Goal: Information Seeking & Learning: Learn about a topic

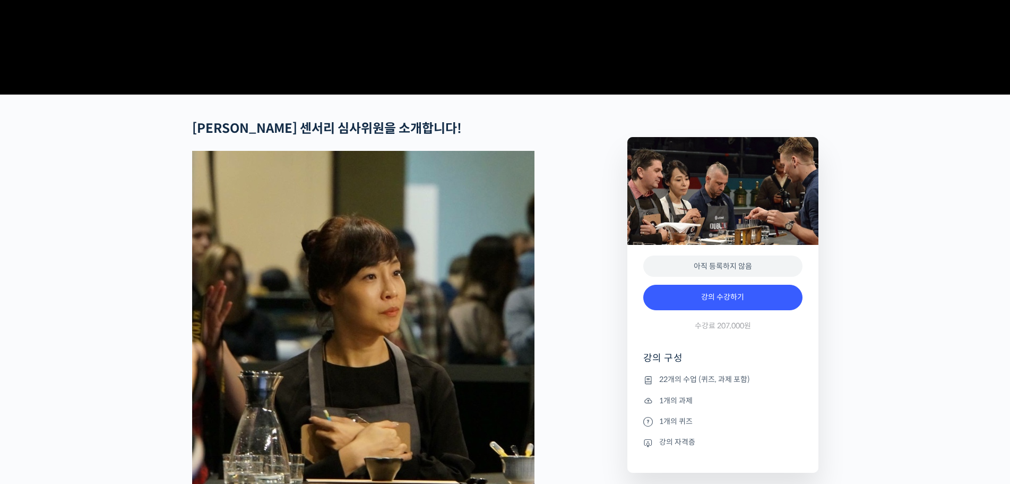
scroll to position [319, 0]
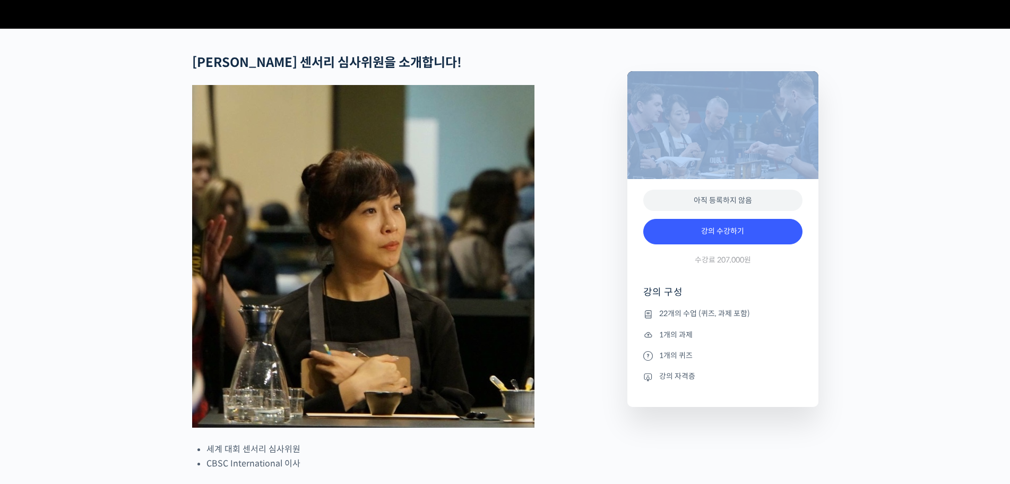
scroll to position [531, 0]
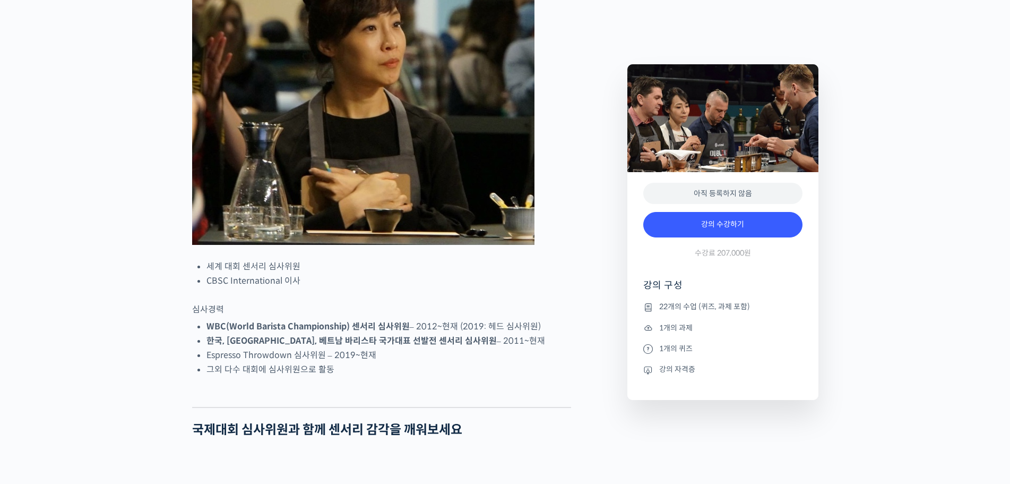
scroll to position [584, 0]
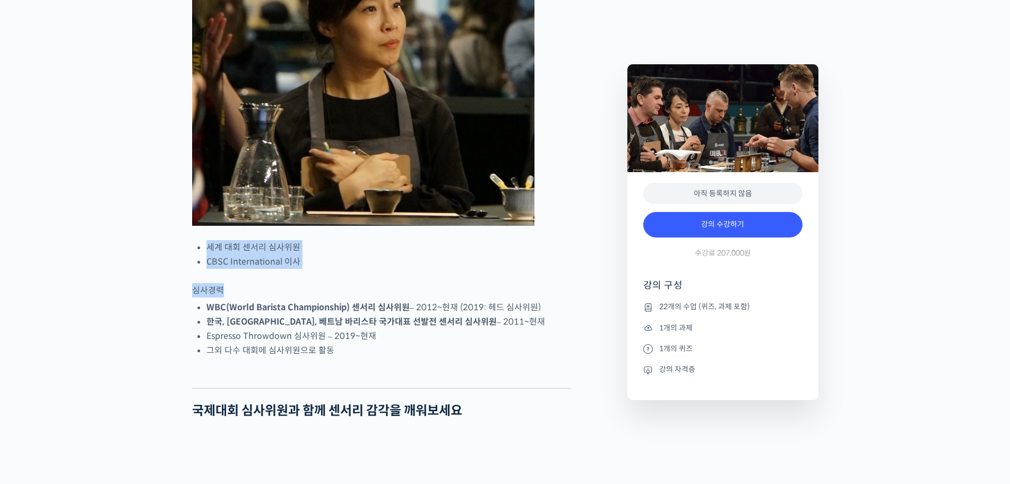
drag, startPoint x: 220, startPoint y: 287, endPoint x: 371, endPoint y: 329, distance: 155.8
click at [373, 297] on p "심사경력" at bounding box center [381, 290] width 379 height 14
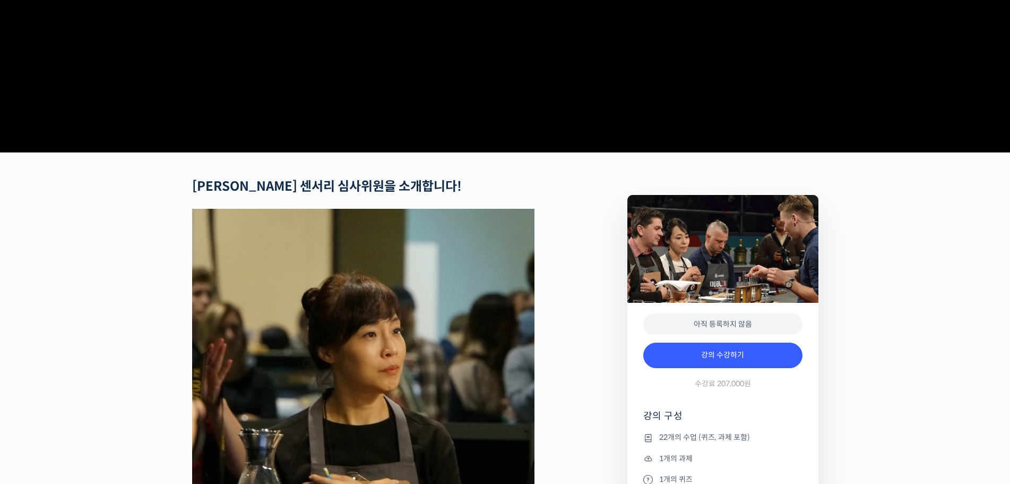
scroll to position [0, 0]
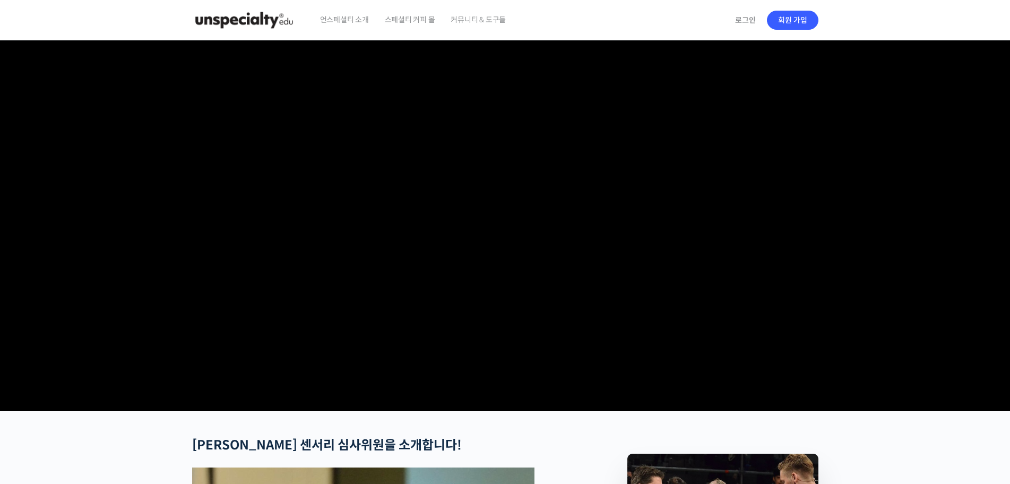
click at [337, 15] on span "언스페셜티 소개" at bounding box center [344, 19] width 49 height 40
click at [243, 10] on img at bounding box center [244, 20] width 104 height 32
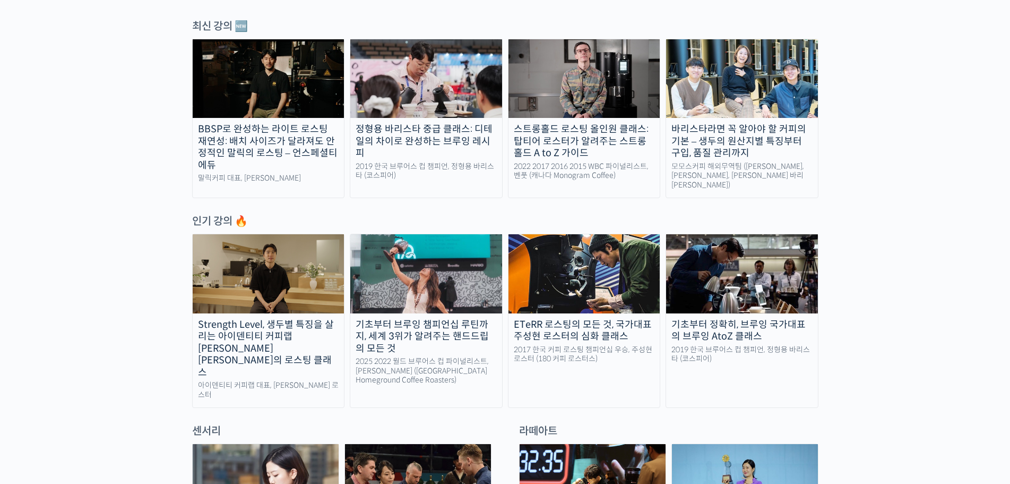
scroll to position [372, 0]
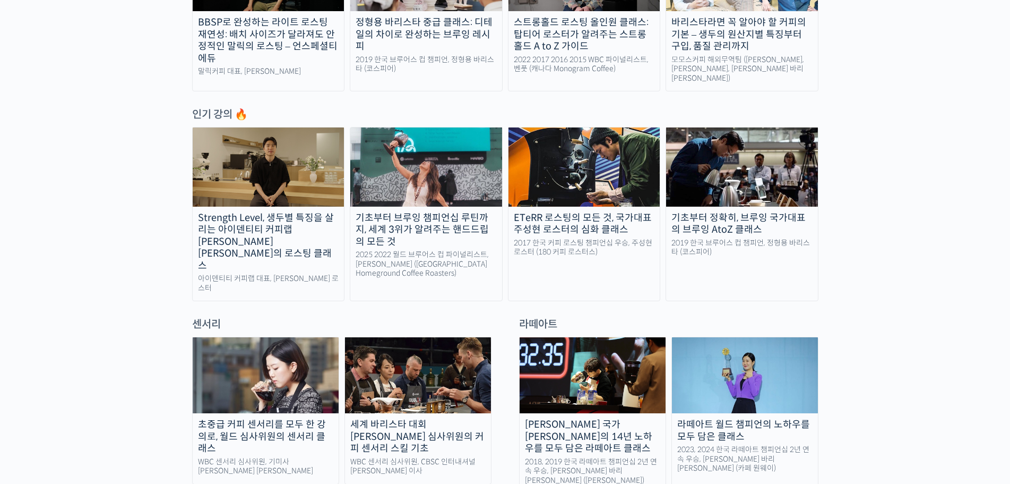
scroll to position [584, 0]
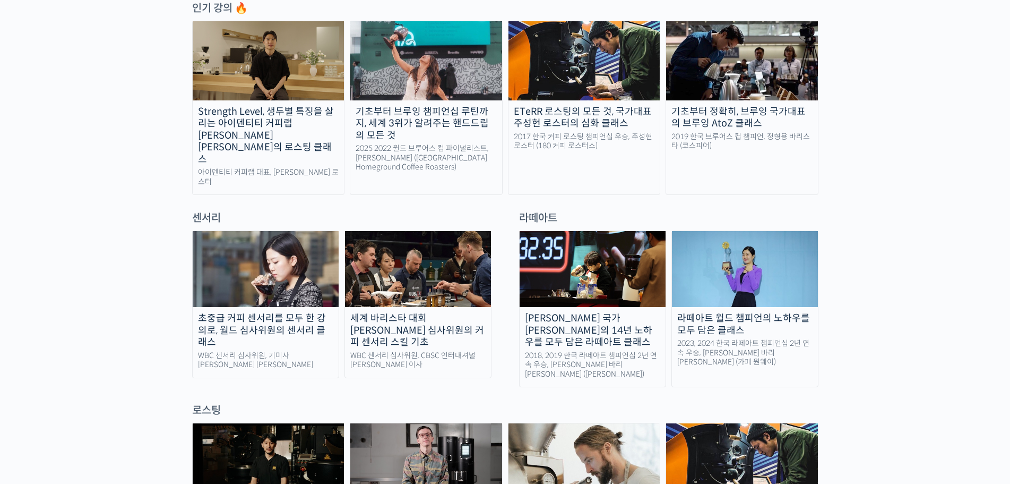
click at [197, 211] on div "센서리" at bounding box center [342, 218] width 310 height 14
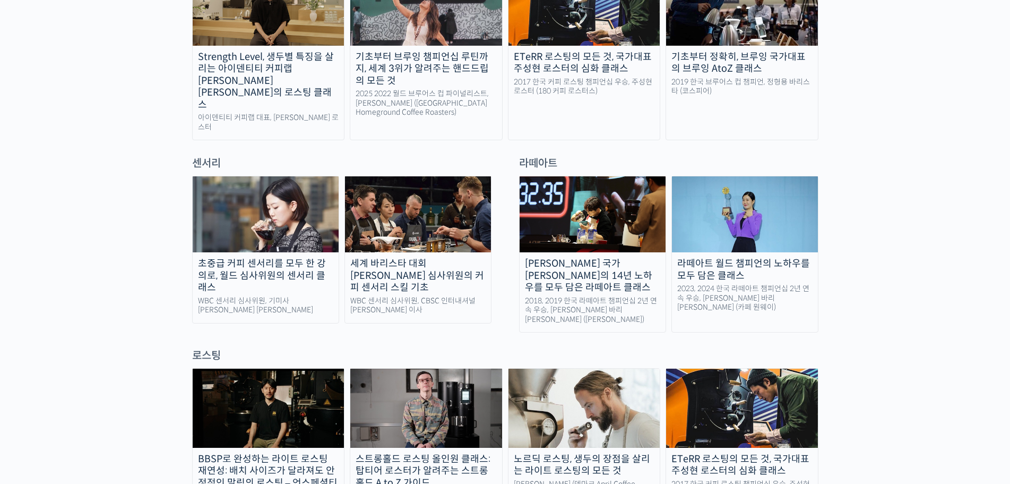
scroll to position [690, 0]
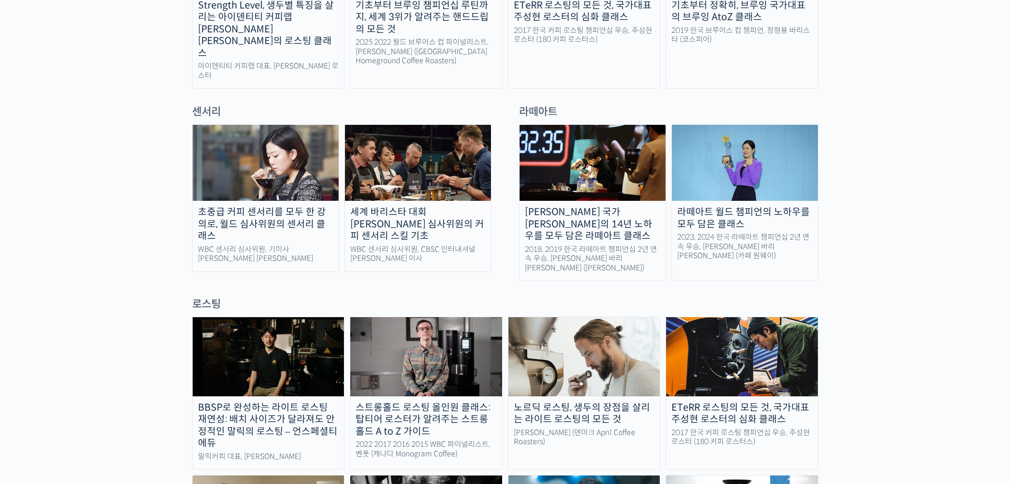
click at [258, 206] on div "초중급 커피 센서리를 모두 한 강의로, 월드 심사위원의 센서리 클래스" at bounding box center [266, 224] width 146 height 36
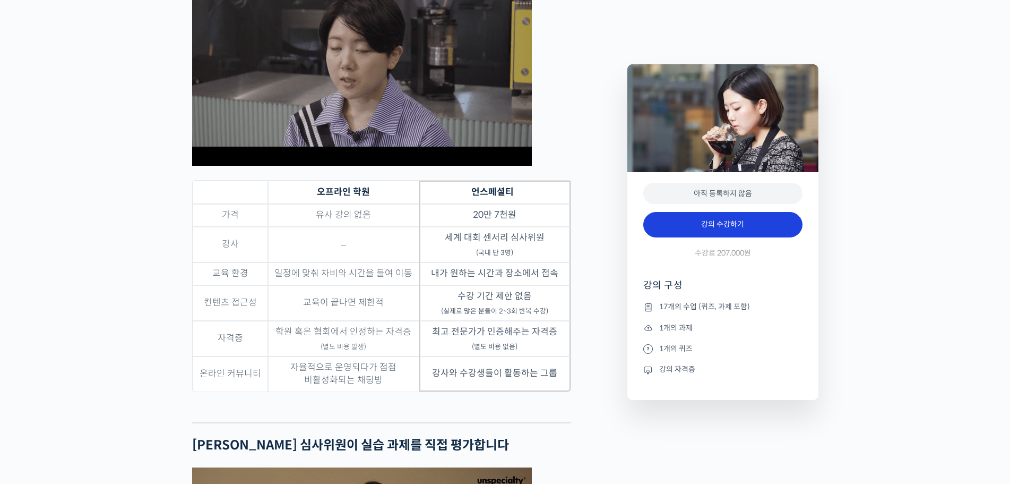
scroll to position [3398, 0]
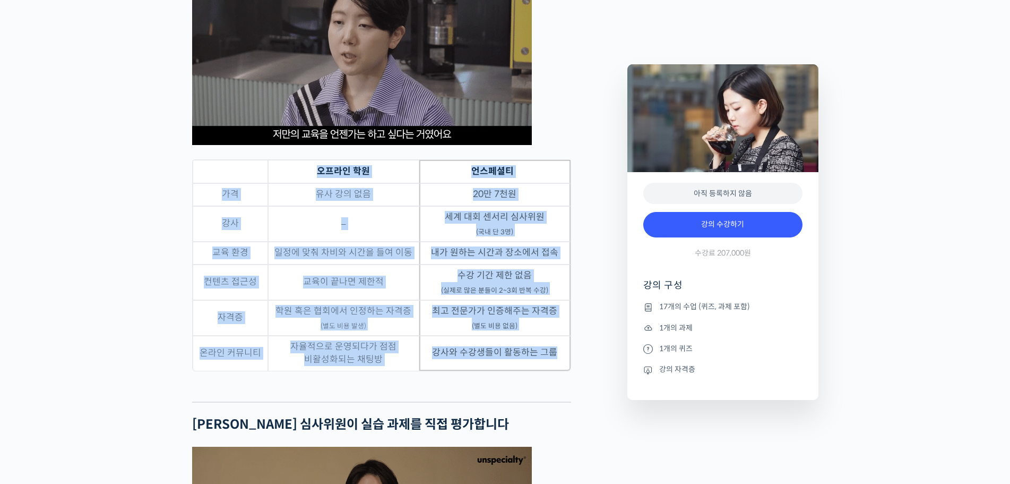
drag, startPoint x: 594, startPoint y: 250, endPoint x: 598, endPoint y: 280, distance: 30.6
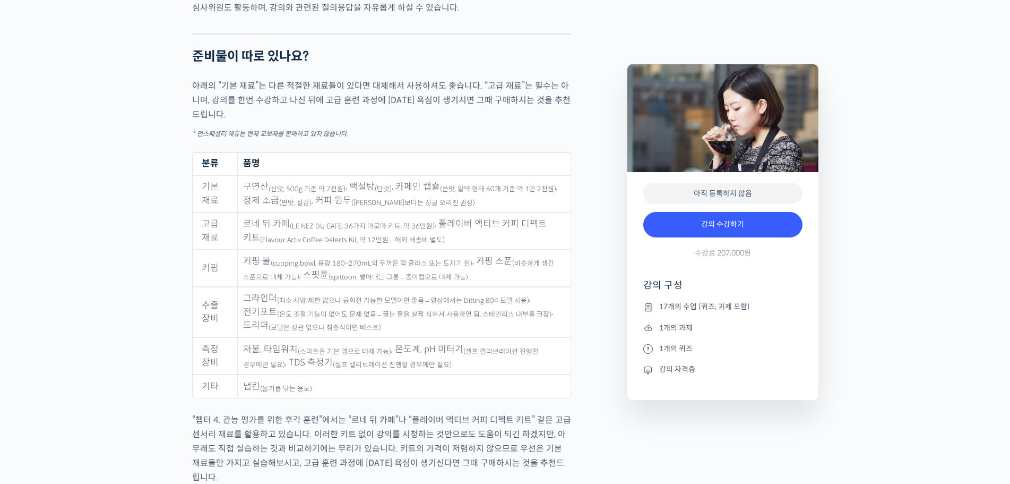
scroll to position [5256, 0]
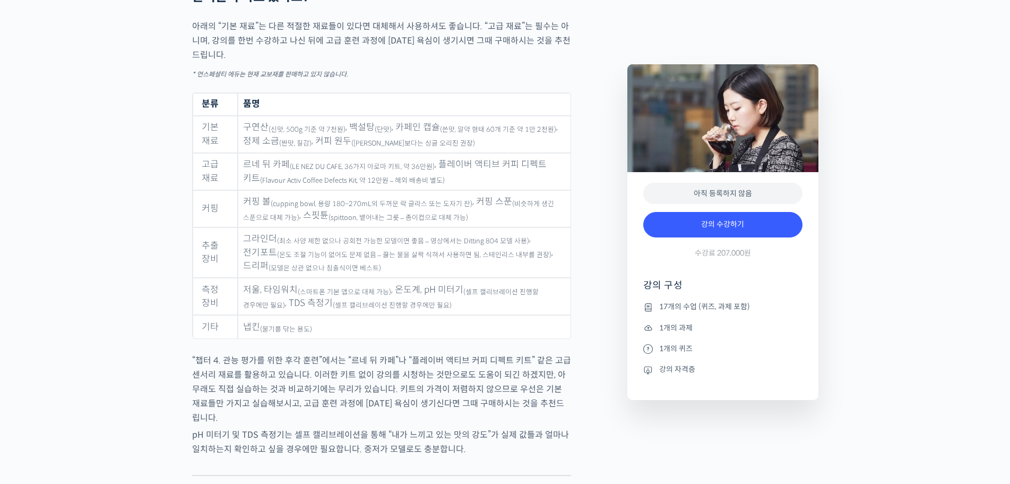
drag, startPoint x: 245, startPoint y: 172, endPoint x: 287, endPoint y: 175, distance: 42.0
click at [287, 175] on td "르네 뒤 카페 (LE NEZ DU CAFE, 36가지 아로마 키트, 약 36만원) , 플레이버 액티브 커피 디펙트 키트 (Flavour Act…" at bounding box center [404, 171] width 332 height 37
copy td "르네 뒤 카페"
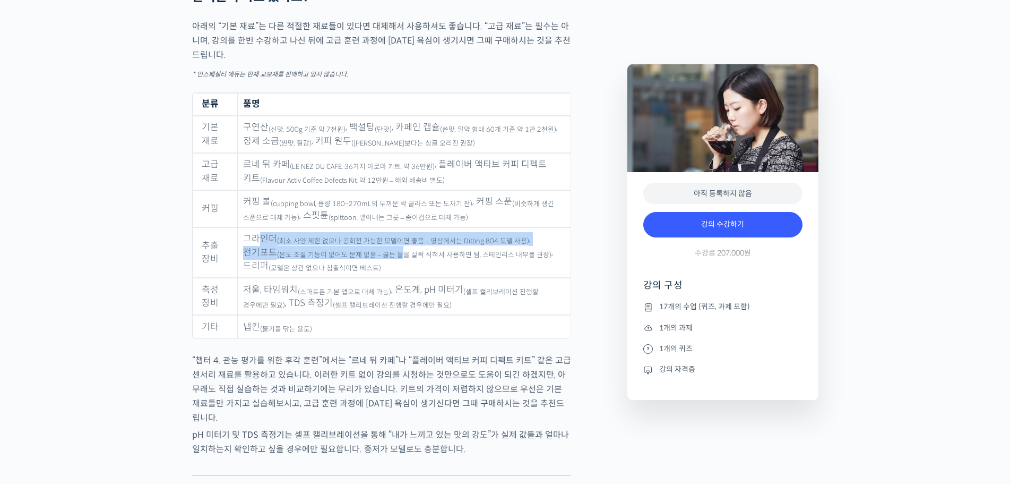
drag, startPoint x: 261, startPoint y: 254, endPoint x: 366, endPoint y: 256, distance: 105.1
click at [366, 256] on td "그라인더 (최소 사양 제한 없으나 공회전 가능한 모델이면 좋음 – 영상에서는 Ditting 804 모델 사용) , 전기포트 (온도 조절 기능이…" at bounding box center [404, 252] width 332 height 51
click at [376, 245] on sub "(최소 사양 제한 없으나 공회전 가능한 모델이면 좋음 – 영상에서는 Ditting 804 모델 사용)" at bounding box center [403, 241] width 252 height 8
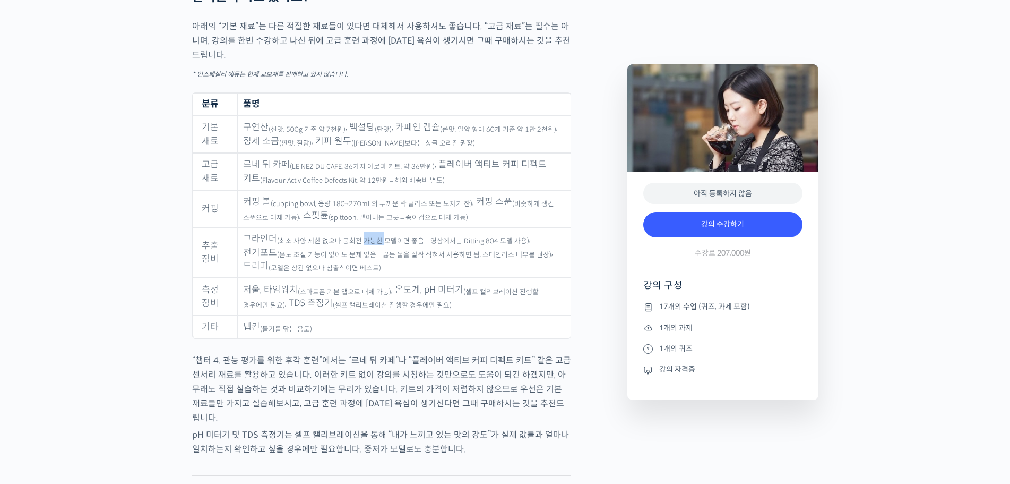
drag, startPoint x: 376, startPoint y: 250, endPoint x: 411, endPoint y: 257, distance: 36.2
click at [378, 245] on sub "(최소 사양 제한 없으나 공회전 가능한 모델이면 좋음 – 영상에서는 Ditting 804 모델 사용)" at bounding box center [403, 241] width 252 height 8
click at [413, 257] on td "그라인더 (최소 사양 제한 없으나 공회전 가능한 모델이면 좋음 – 영상에서는 Ditting 804 모델 사용) , 전기포트 (온도 조절 기능이…" at bounding box center [404, 252] width 332 height 51
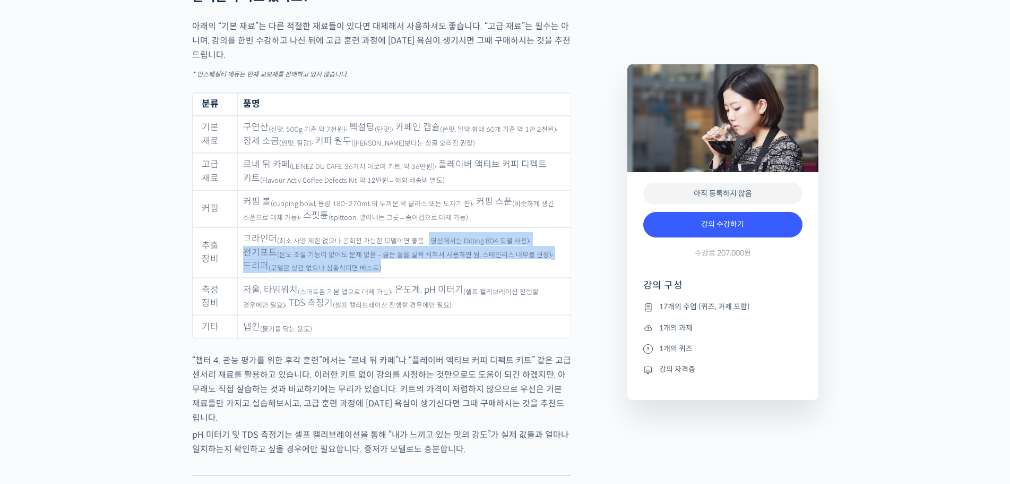
drag, startPoint x: 424, startPoint y: 243, endPoint x: 463, endPoint y: 274, distance: 50.7
click at [463, 274] on td "그라인더 (최소 사양 제한 없으나 공회전 가능한 모델이면 좋음 – 영상에서는 Ditting 804 모델 사용) , 전기포트 (온도 조절 기능이…" at bounding box center [404, 252] width 332 height 51
click at [462, 275] on td "그라인더 (최소 사양 제한 없으나 공회전 가능한 모델이면 좋음 – 영상에서는 Ditting 804 모델 사용) , 전기포트 (온도 조절 기능이…" at bounding box center [404, 252] width 332 height 51
click at [288, 259] on sub "(온도 조절 기능이 없어도 문제 없음 – 끓는 물을 살짝 식혀서 사용하면 됨, 스테인리스 내부를 권장)" at bounding box center [414, 255] width 274 height 8
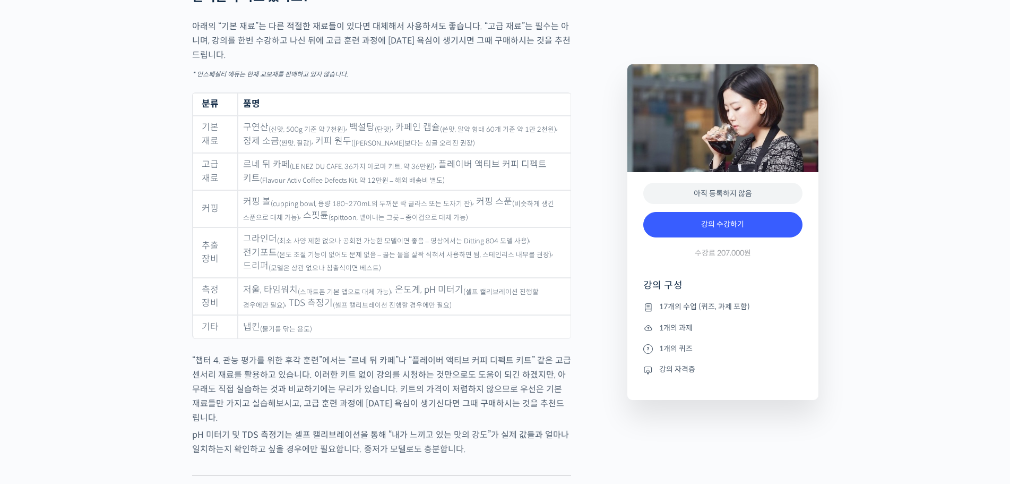
click at [372, 259] on sub "(온도 조절 기능이 없어도 문제 없음 – 끓는 물을 살짝 식혀서 사용하면 됨, 스테인리스 내부를 권장)" at bounding box center [414, 255] width 274 height 8
drag, startPoint x: 374, startPoint y: 262, endPoint x: 510, endPoint y: 279, distance: 136.5
click at [510, 278] on td "그라인더 (최소 사양 제한 없으나 공회전 가능한 모델이면 좋음 – 영상에서는 Ditting 804 모델 사용) , 전기포트 (온도 조절 기능이…" at bounding box center [404, 252] width 332 height 51
click at [517, 268] on td "그라인더 (최소 사양 제한 없으나 공회전 가능한 모델이면 좋음 – 영상에서는 Ditting 804 모델 사용) , 전기포트 (온도 조절 기능이…" at bounding box center [404, 252] width 332 height 51
drag, startPoint x: 506, startPoint y: 272, endPoint x: 511, endPoint y: 276, distance: 6.5
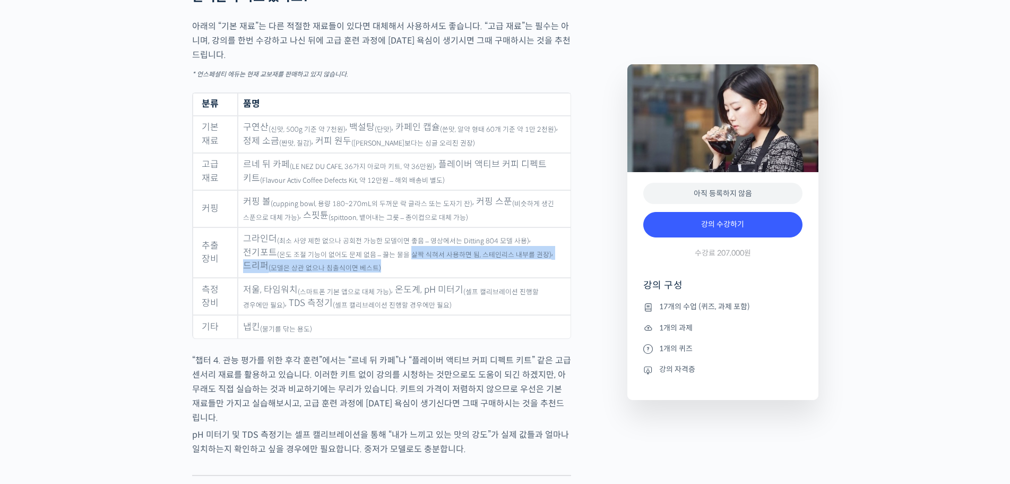
click at [508, 272] on td "그라인더 (최소 사양 제한 없으나 공회전 가능한 모델이면 좋음 – 영상에서는 Ditting 804 모델 사용) , 전기포트 (온도 조절 기능이…" at bounding box center [404, 252] width 332 height 51
click at [505, 277] on td "그라인더 (최소 사양 제한 없으나 공회전 가능한 모델이면 좋음 – 영상에서는 Ditting 804 모델 사용) , 전기포트 (온도 조절 기능이…" at bounding box center [404, 252] width 332 height 51
click at [365, 276] on td "그라인더 (최소 사양 제한 없으나 공회전 가능한 모델이면 좋음 – 영상에서는 Ditting 804 모델 사용) , 전기포트 (온도 조절 기능이…" at bounding box center [404, 252] width 332 height 51
click at [309, 272] on sub "(모델은 상관 없으나 침출식이면 베스트)" at bounding box center [325, 268] width 113 height 8
click at [302, 313] on td "저울, 타임워치 (스마트폰 기본 앱으로 대체 가능) , 온도계, pH 미터기 (셀프 캘리브레이션 진행할 경우에만 필요) , TDS 측정기 (셀…" at bounding box center [404, 296] width 332 height 37
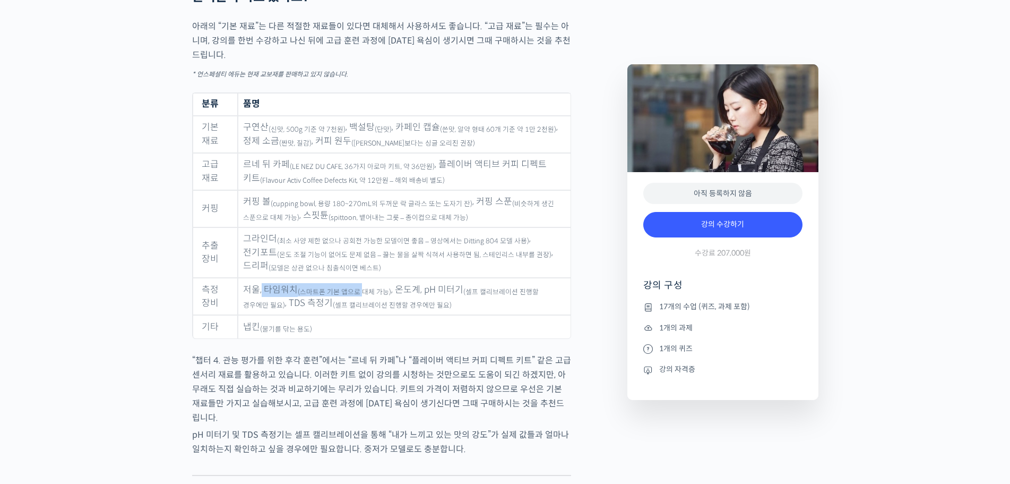
drag, startPoint x: 261, startPoint y: 300, endPoint x: 359, endPoint y: 301, distance: 97.7
click at [359, 301] on td "저울, 타임워치 (스마트폰 기본 앱으로 대체 가능) , 온도계, pH 미터기 (셀프 캘리브레이션 진행할 경우에만 필요) , TDS 측정기 (셀…" at bounding box center [404, 296] width 332 height 37
drag, startPoint x: 442, startPoint y: 303, endPoint x: 432, endPoint y: 308, distance: 11.7
click at [442, 304] on td "저울, 타임워치 (스마트폰 기본 앱으로 대체 가능) , 온도계, pH 미터기 (셀프 캘리브레이션 진행할 경우에만 필요) , TDS 측정기 (셀…" at bounding box center [404, 296] width 332 height 37
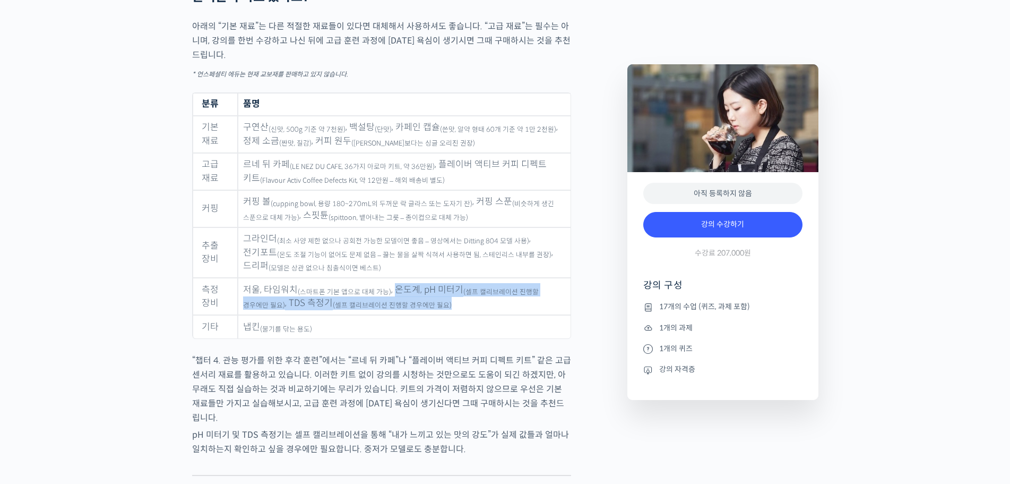
drag, startPoint x: 392, startPoint y: 293, endPoint x: 451, endPoint y: 312, distance: 62.1
click at [451, 312] on td "저울, 타임워치 (스마트폰 기본 앱으로 대체 가능) , 온도계, pH 미터기 (셀프 캘리브레이션 진행할 경우에만 필요) , TDS 측정기 (셀…" at bounding box center [404, 296] width 332 height 37
click at [450, 312] on td "저울, 타임워치 (스마트폰 기본 앱으로 대체 가능) , 온도계, pH 미터기 (셀프 캘리브레이션 진행할 경우에만 필요) , TDS 측정기 (셀…" at bounding box center [404, 296] width 332 height 37
click at [435, 294] on td "저울, 타임워치 (스마트폰 기본 앱으로 대체 가능) , 온도계, pH 미터기 (셀프 캘리브레이션 진행할 경우에만 필요) , TDS 측정기 (셀…" at bounding box center [404, 296] width 332 height 37
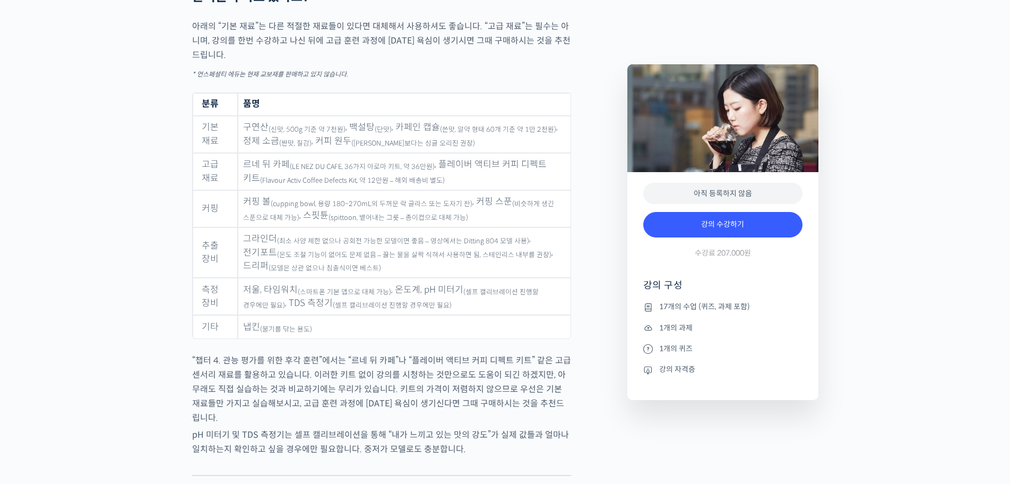
click at [452, 308] on td "저울, 타임워치 (스마트폰 기본 앱으로 대체 가능) , 온도계, pH 미터기 (셀프 캘리브레이션 진행할 경우에만 필요) , TDS 측정기 (셀…" at bounding box center [404, 296] width 332 height 37
drag, startPoint x: 283, startPoint y: 315, endPoint x: 359, endPoint y: 327, distance: 77.3
click at [359, 326] on tbody "기본 재료 구연산 (신맛, 500g 기준 약 7천원) , 백설탕 (단맛) , 카페인 캡슐 (쓴맛, 알약 형태 60개 기준 약 1만 2천원) ,…" at bounding box center [382, 227] width 378 height 222
click at [365, 333] on td "냅킨 (물기를 닦는 용도)" at bounding box center [404, 326] width 332 height 23
click at [364, 333] on td "냅킨 (물기를 닦는 용도)" at bounding box center [404, 326] width 332 height 23
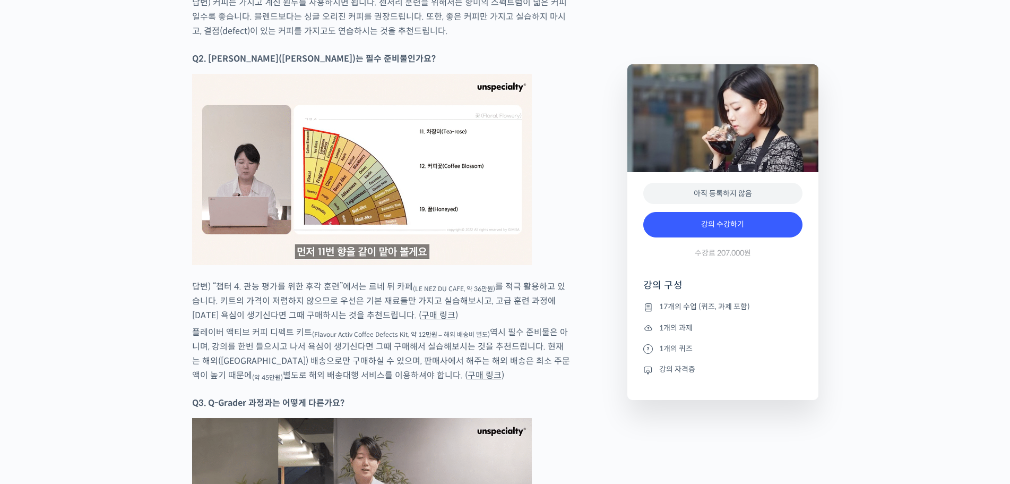
scroll to position [5787, 0]
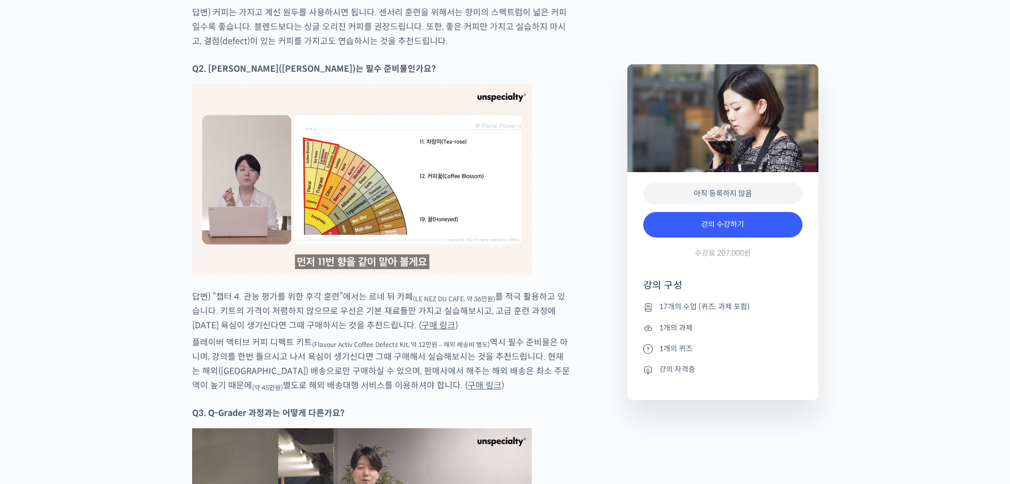
click at [422, 320] on link "구매 링크" at bounding box center [439, 325] width 34 height 11
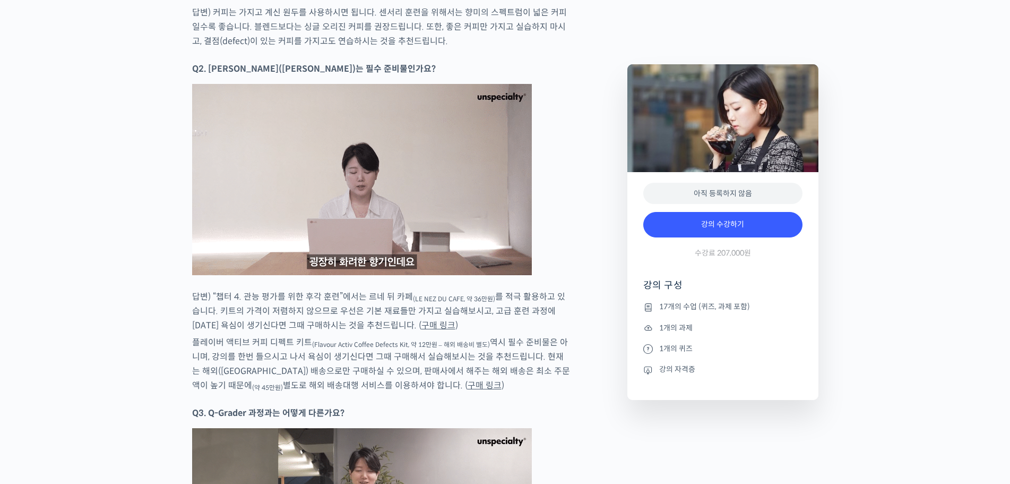
click at [468, 380] on link "구매 링크" at bounding box center [485, 385] width 34 height 11
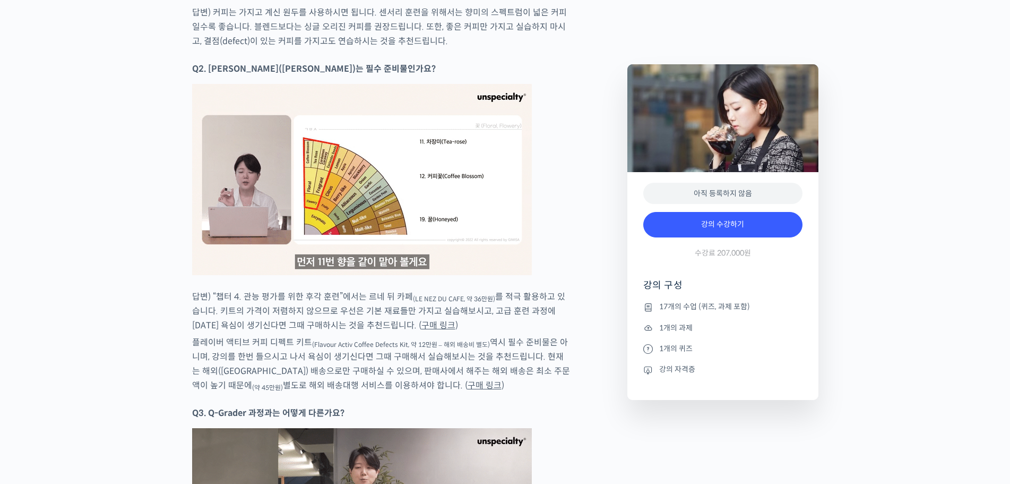
click at [529, 335] on p "플레이버 액티브 커피 디펙트 키트 (Flavour Activ Coffee Defects Kit, 약 12만원 – 해외 배송비 별도) 역시 필수…" at bounding box center [381, 363] width 379 height 57
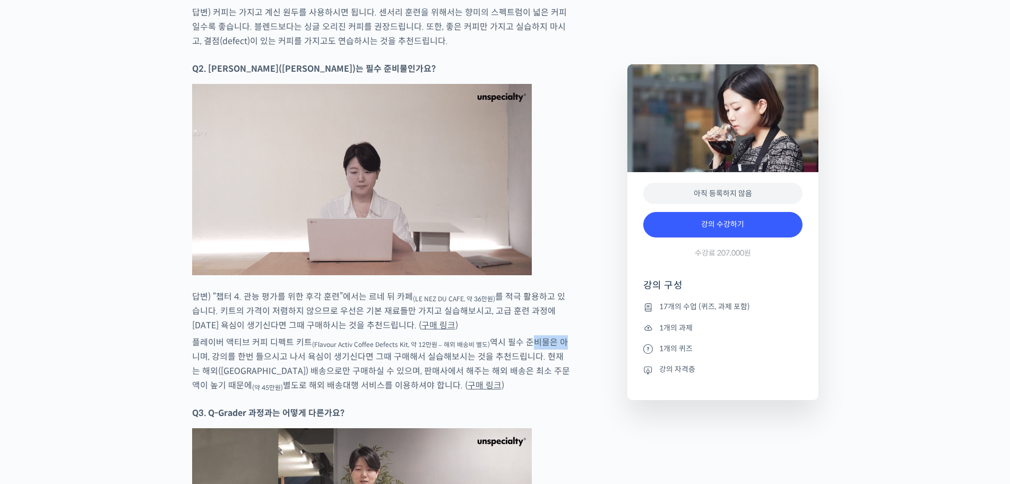
click at [529, 335] on p "플레이버 액티브 커피 디펙트 키트 (Flavour Activ Coffee Defects Kit, 약 12만원 – 해외 배송비 별도) 역시 필수…" at bounding box center [381, 363] width 379 height 57
click at [375, 322] on p "답변) “챕터 4. 관능 평가를 위한 후각 훈련”에서는 르네 뒤 카페 (LE NEZ DU CAFE, 약 36만원) 를 적극 활용하고 있습니다.…" at bounding box center [381, 310] width 379 height 43
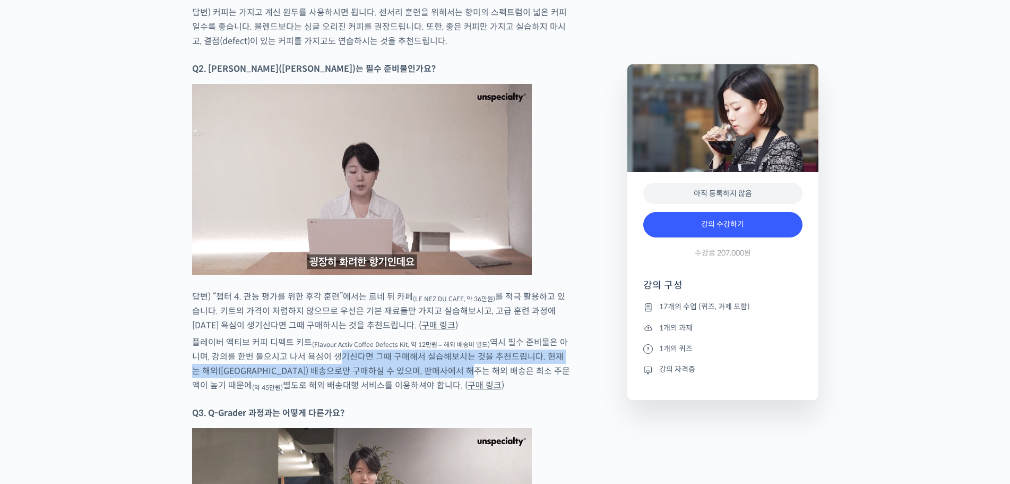
drag, startPoint x: 324, startPoint y: 352, endPoint x: 468, endPoint y: 360, distance: 144.6
click at [468, 360] on p "플레이버 액티브 커피 디펙트 키트 (Flavour Activ Coffee Defects Kit, 약 12만원 – 해외 배송비 별도) 역시 필수…" at bounding box center [381, 363] width 379 height 57
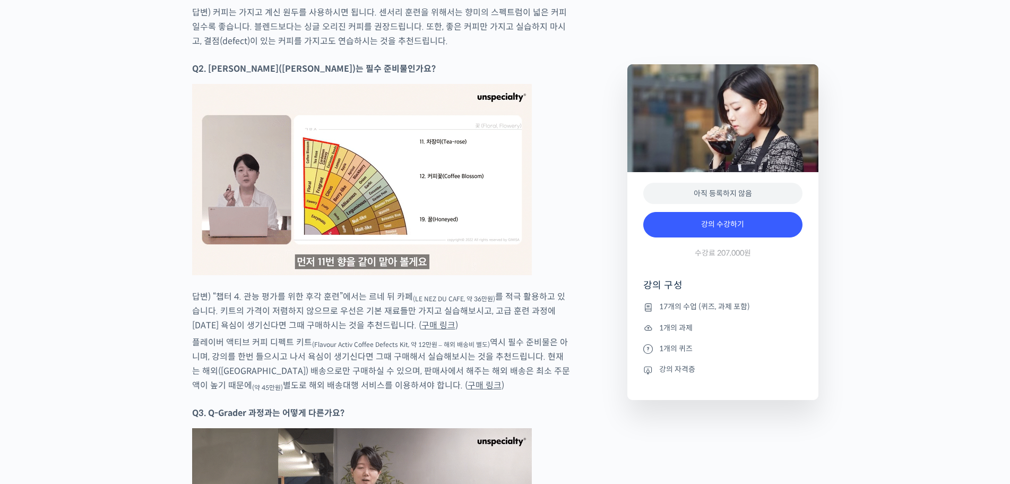
click at [482, 385] on p "플레이버 액티브 커피 디펙트 키트 (Flavour Activ Coffee Defects Kit, 약 12만원 – 해외 배송비 별도) 역시 필수…" at bounding box center [381, 363] width 379 height 57
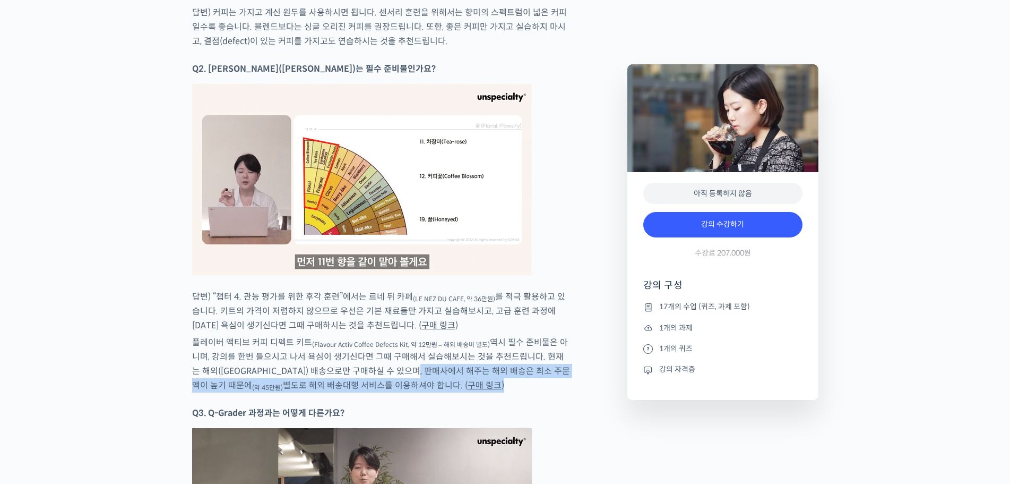
drag, startPoint x: 414, startPoint y: 365, endPoint x: 511, endPoint y: 379, distance: 98.1
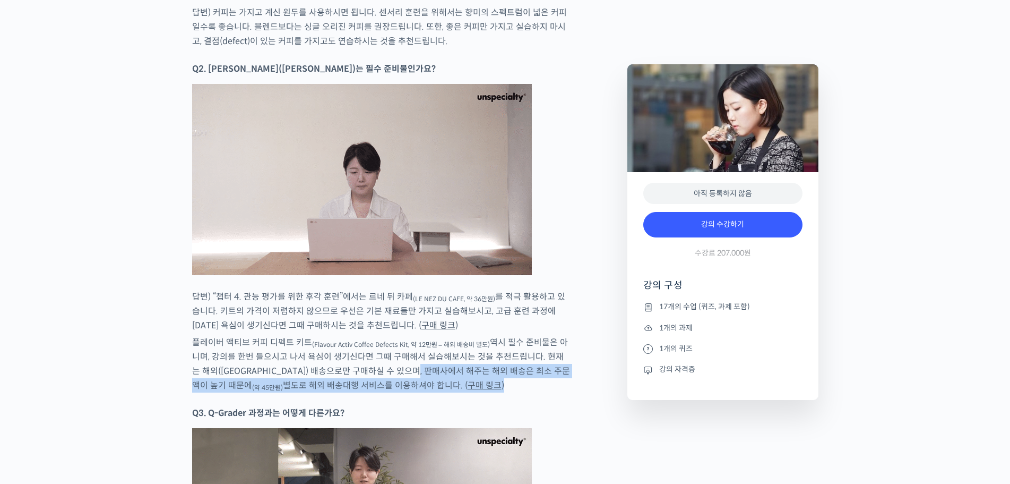
click at [511, 379] on p "플레이버 액티브 커피 디펙트 키트 (Flavour Activ Coffee Defects Kit, 약 12만원 – 해외 배송비 별도) 역시 필수…" at bounding box center [381, 363] width 379 height 57
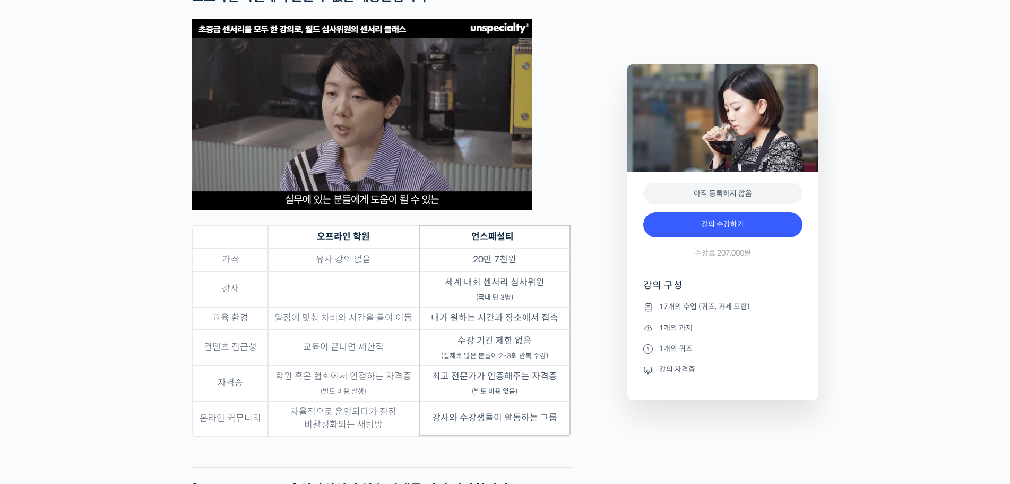
scroll to position [2867, 0]
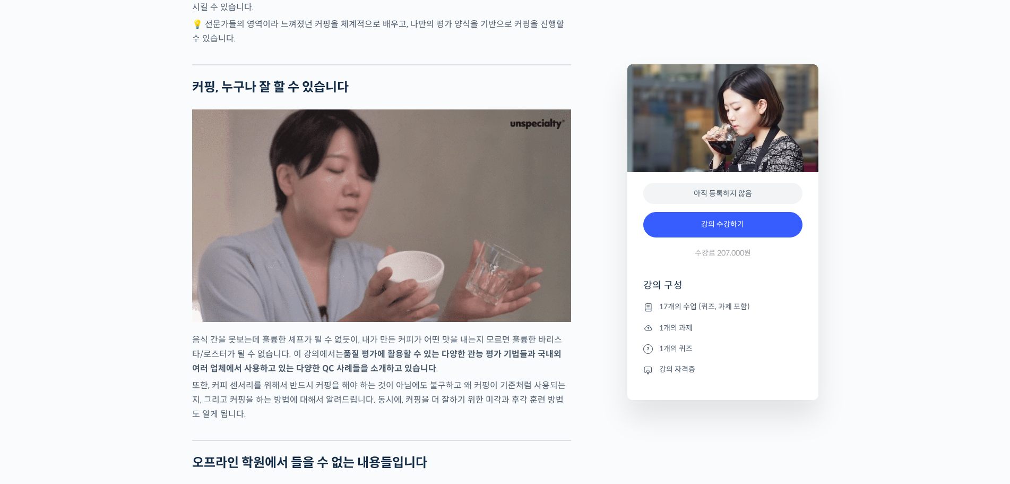
drag, startPoint x: 343, startPoint y: 135, endPoint x: 336, endPoint y: 149, distance: 15.2
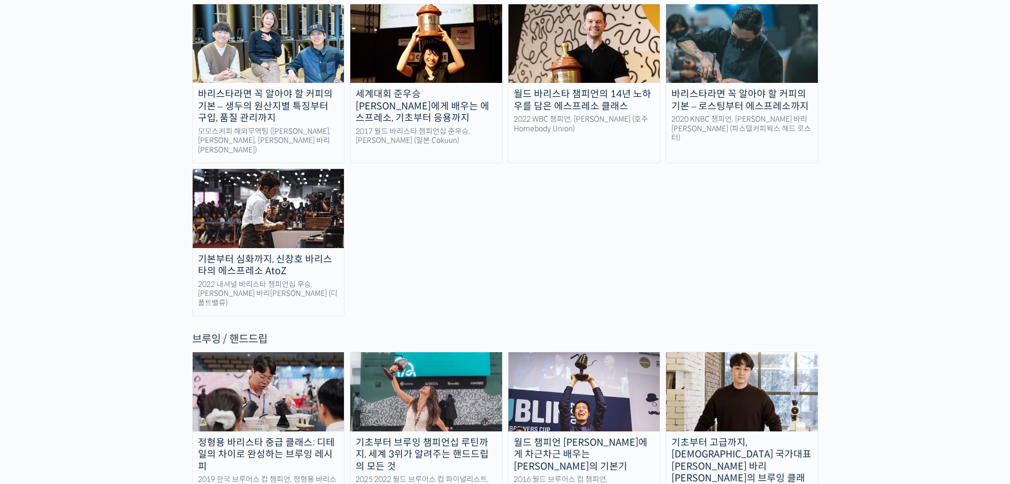
scroll to position [1699, 0]
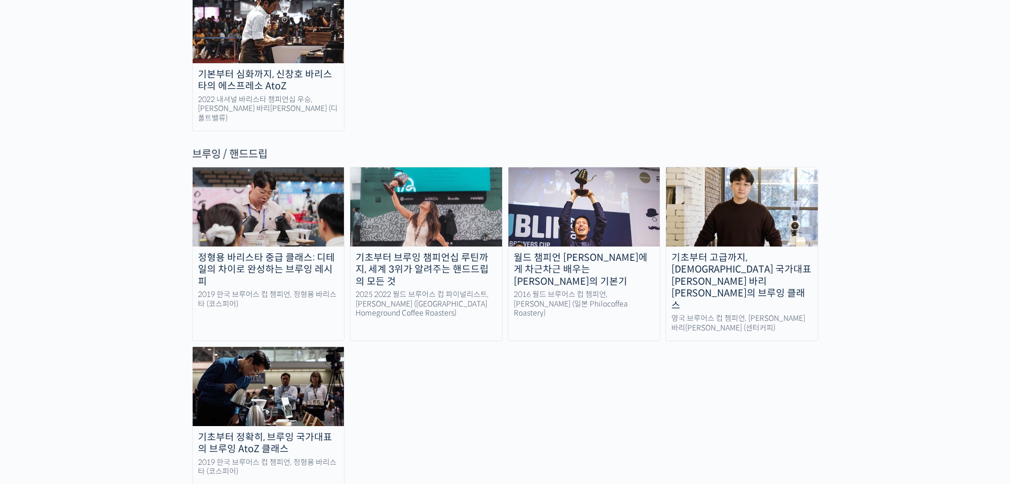
click at [595, 328] on div "정형용 바리스타 중급 클래스: 디테일의 차이로 완성하는 브루잉 레시피 2019 한국 브루어스 컵 챔피언, 정형용 바리스타 (코스피어) 기초부터…" at bounding box center [505, 325] width 626 height 317
click at [617, 312] on div "정형용 바리스타 중급 클래스: 디테일의 차이로 완성하는 브루잉 레시피 2019 한국 브루어스 컵 챔피언, 정형용 바리스타 (코스피어) 기초부터…" at bounding box center [505, 325] width 626 height 317
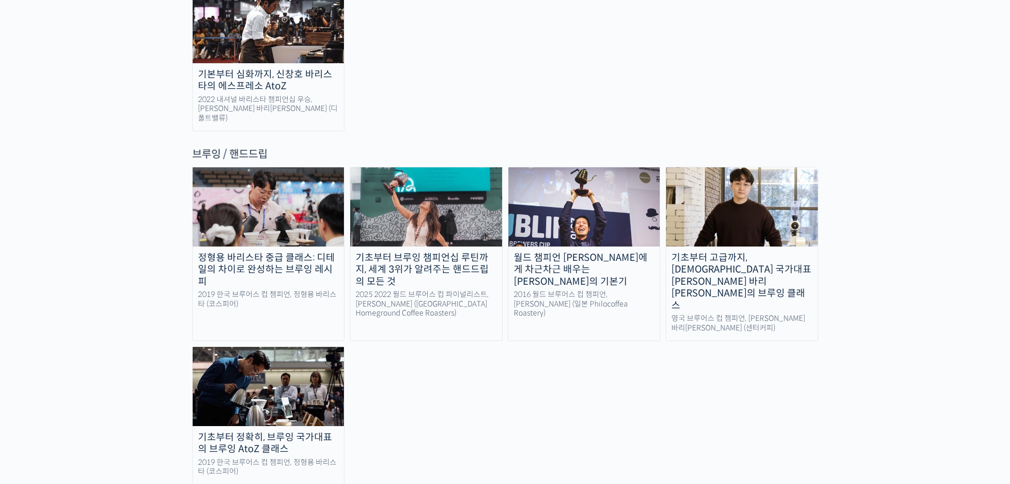
click at [617, 312] on div "정형용 바리스타 중급 클래스: 디테일의 차이로 완성하는 브루잉 레시피 2019 한국 브루어스 컵 챔피언, 정형용 바리스타 (코스피어) 기초부터…" at bounding box center [505, 325] width 626 height 317
click at [598, 252] on div "월드 챔피언 [PERSON_NAME]에게 차근차근 배우는 [PERSON_NAME]의 기본기" at bounding box center [585, 270] width 152 height 36
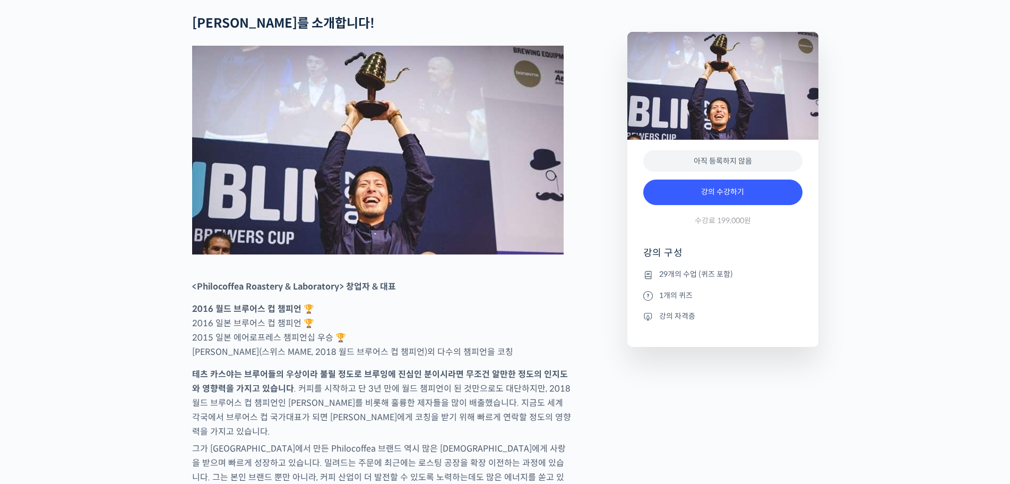
scroll to position [319, 0]
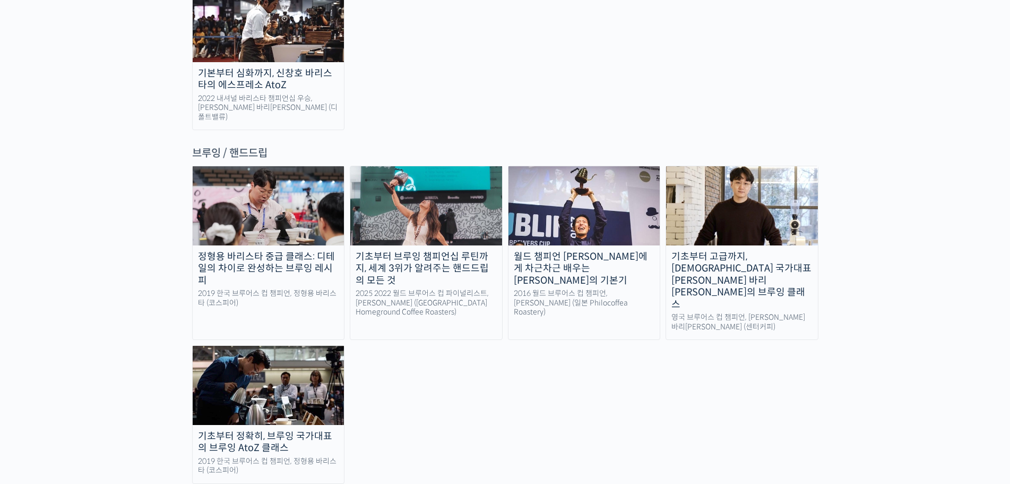
click at [747, 166] on img at bounding box center [742, 205] width 152 height 79
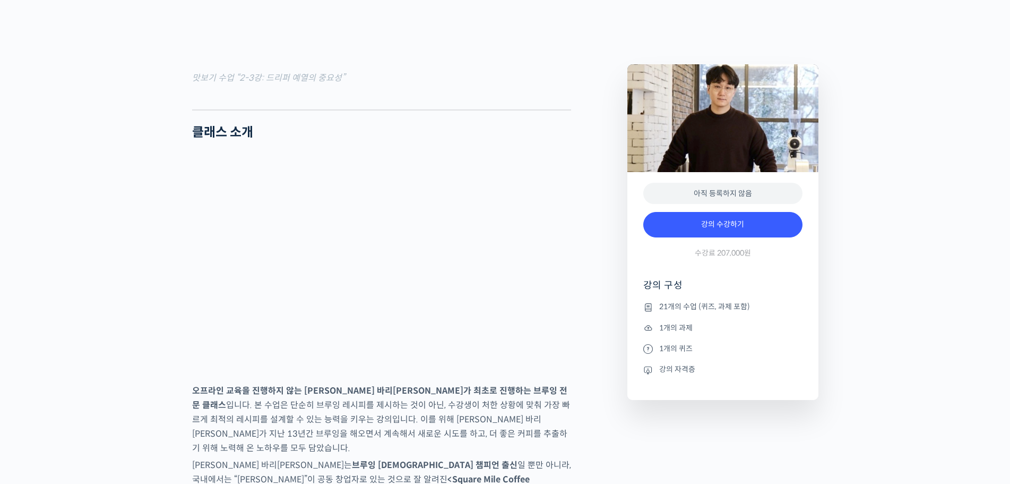
scroll to position [1274, 0]
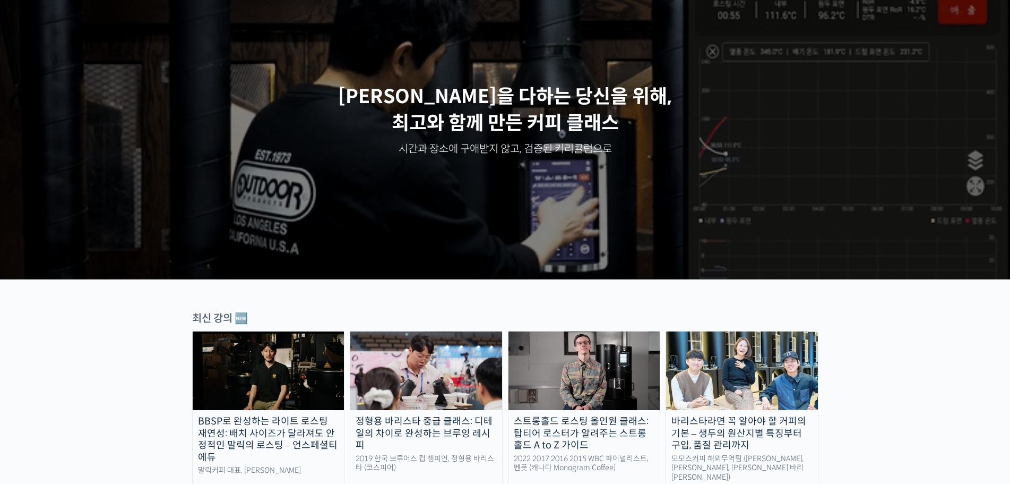
scroll to position [372, 0]
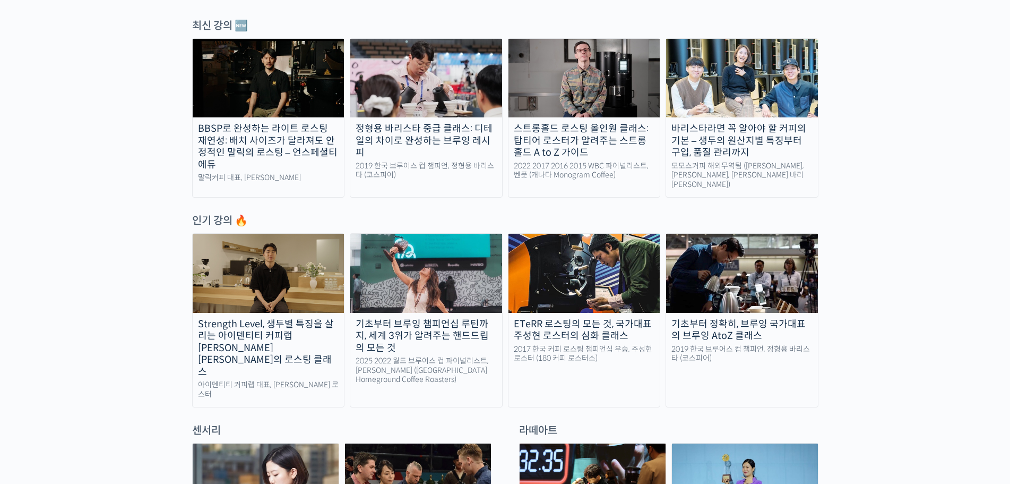
click at [454, 268] on img at bounding box center [426, 273] width 152 height 79
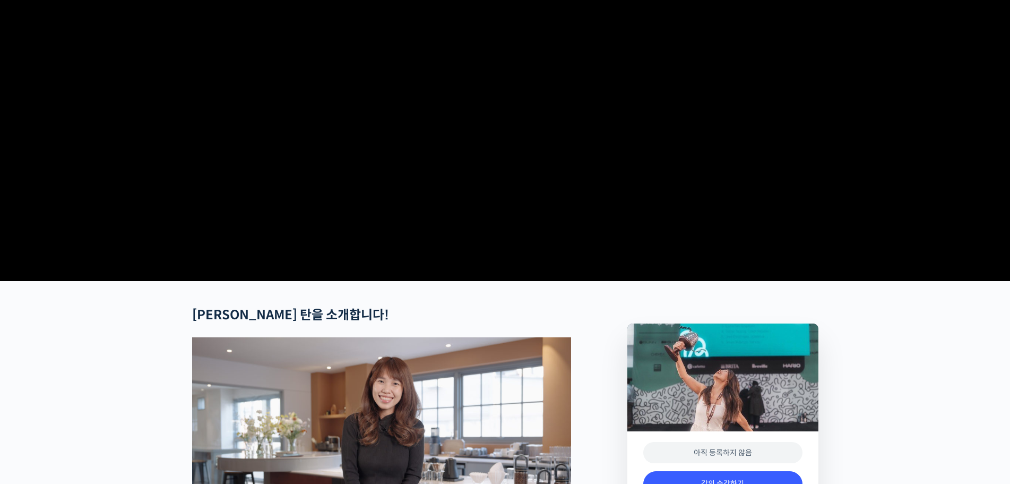
scroll to position [425, 0]
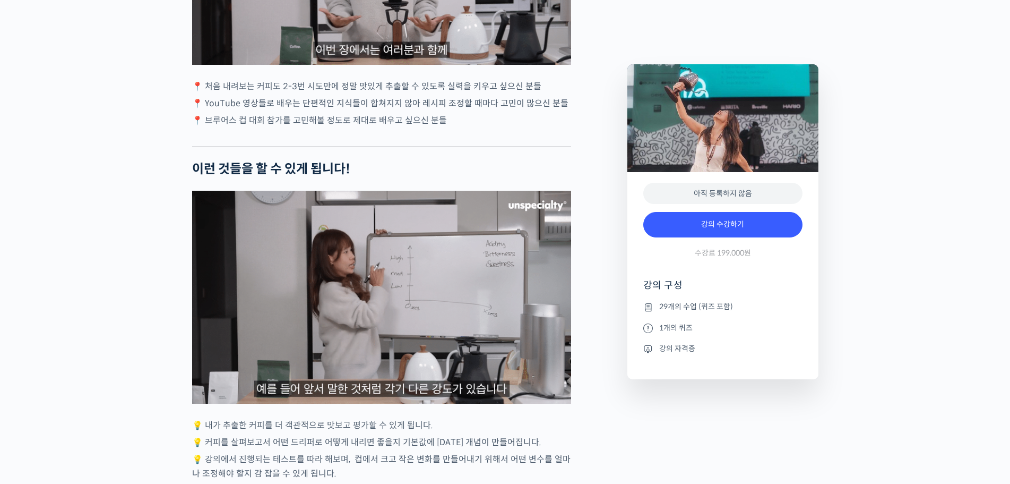
scroll to position [2708, 0]
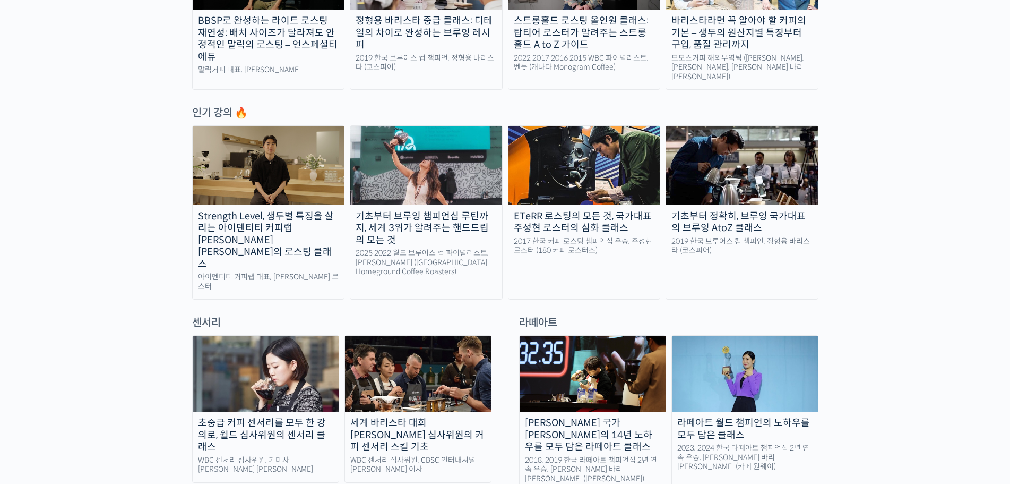
scroll to position [690, 0]
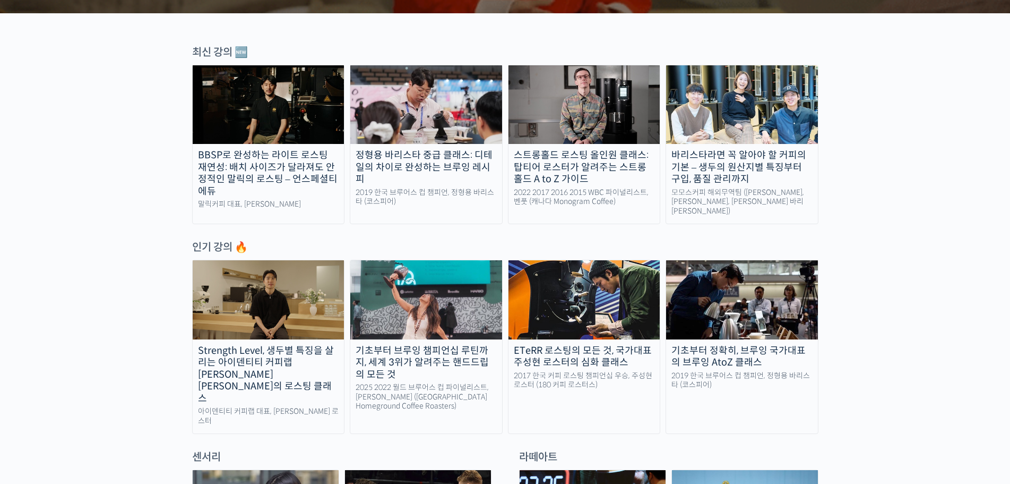
scroll to position [319, 0]
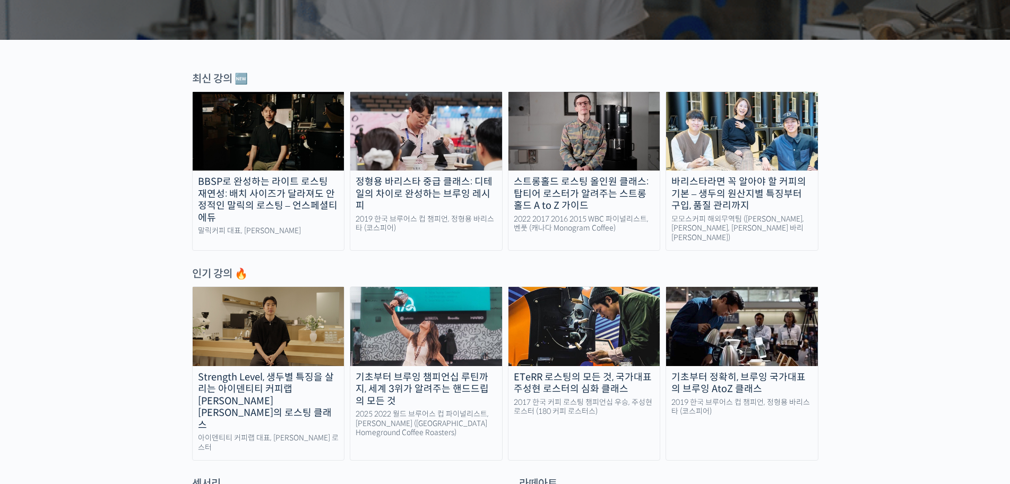
click at [418, 123] on img at bounding box center [426, 131] width 152 height 79
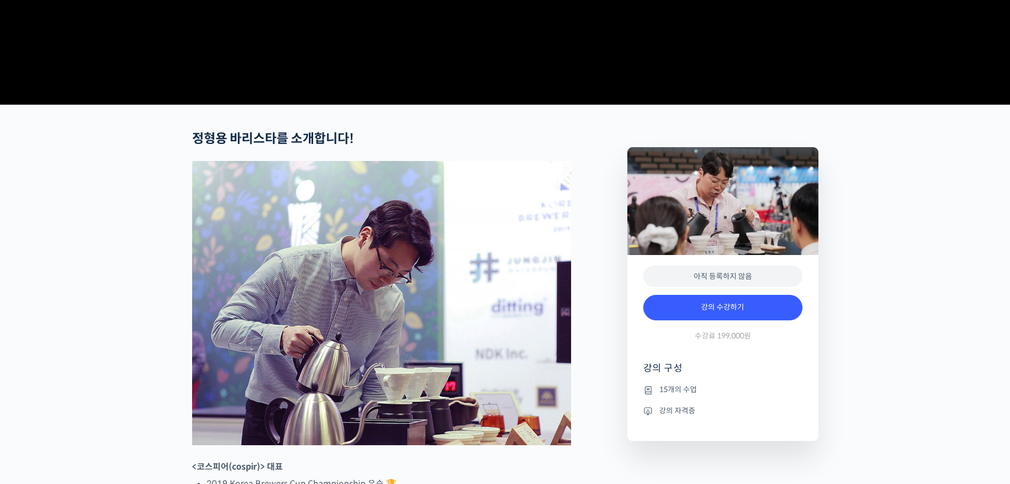
scroll to position [584, 0]
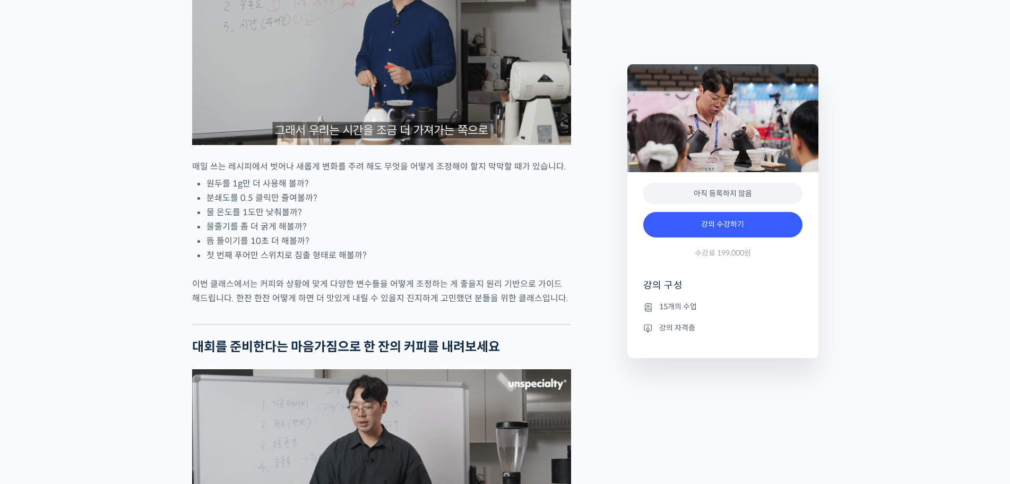
scroll to position [1380, 0]
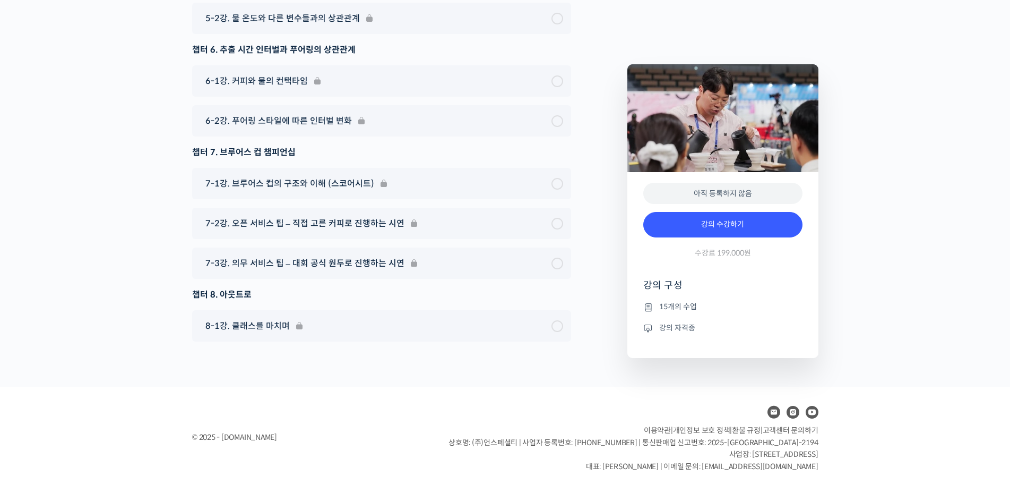
scroll to position [3624, 0]
